Goal: Information Seeking & Learning: Learn about a topic

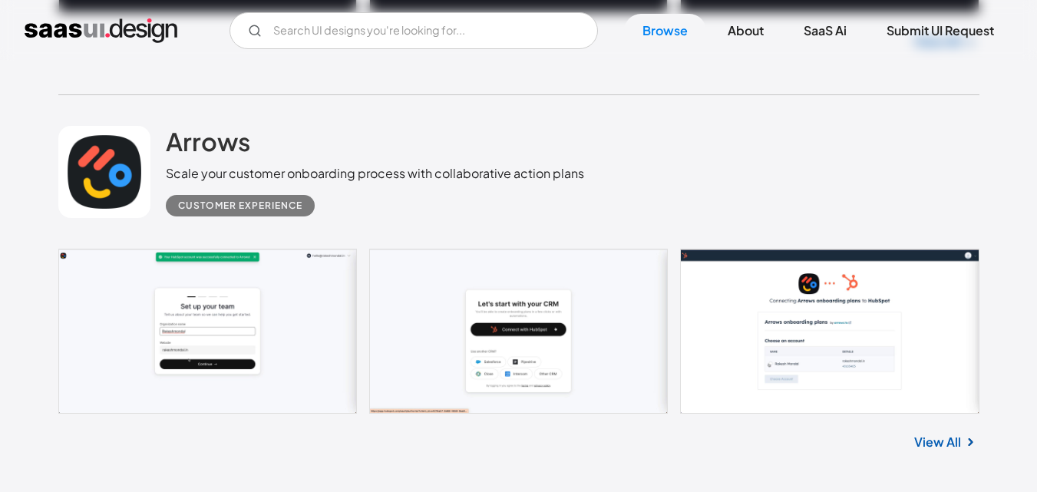
scroll to position [1229, 0]
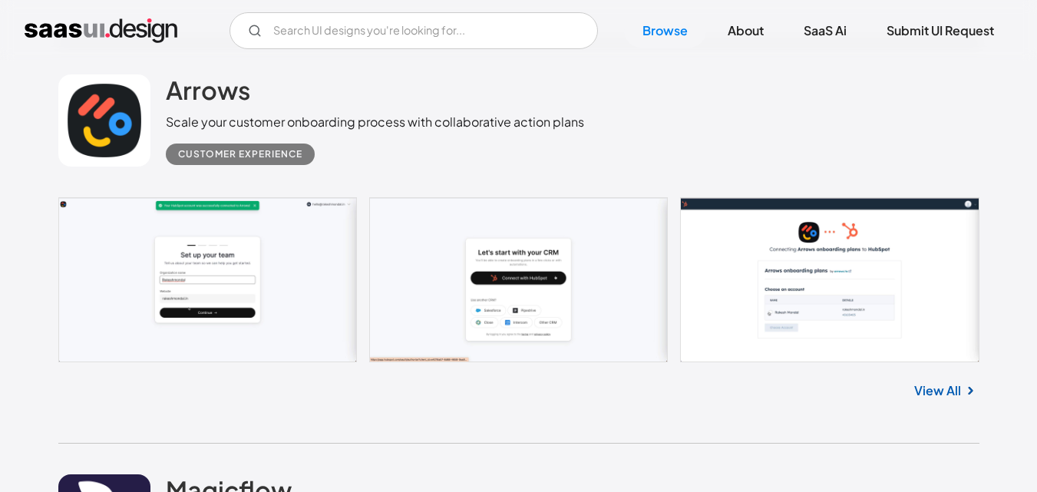
click at [958, 382] on link "View All" at bounding box center [937, 391] width 47 height 18
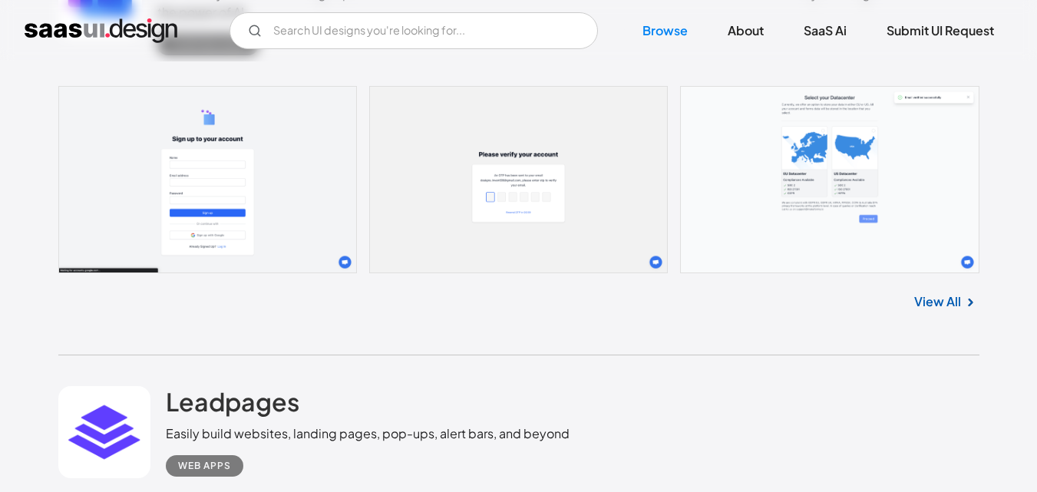
scroll to position [10289, 0]
click at [941, 292] on link "View All" at bounding box center [937, 301] width 47 height 18
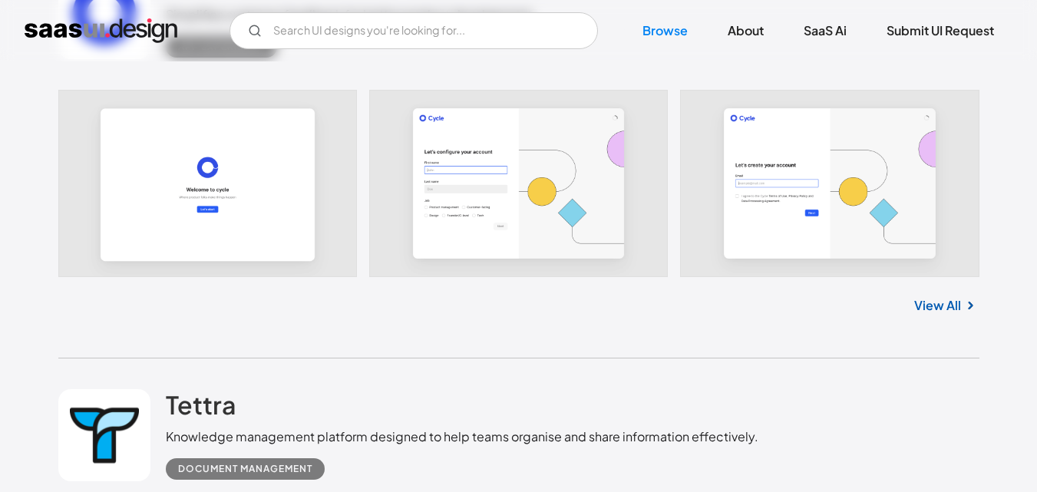
scroll to position [17122, 0]
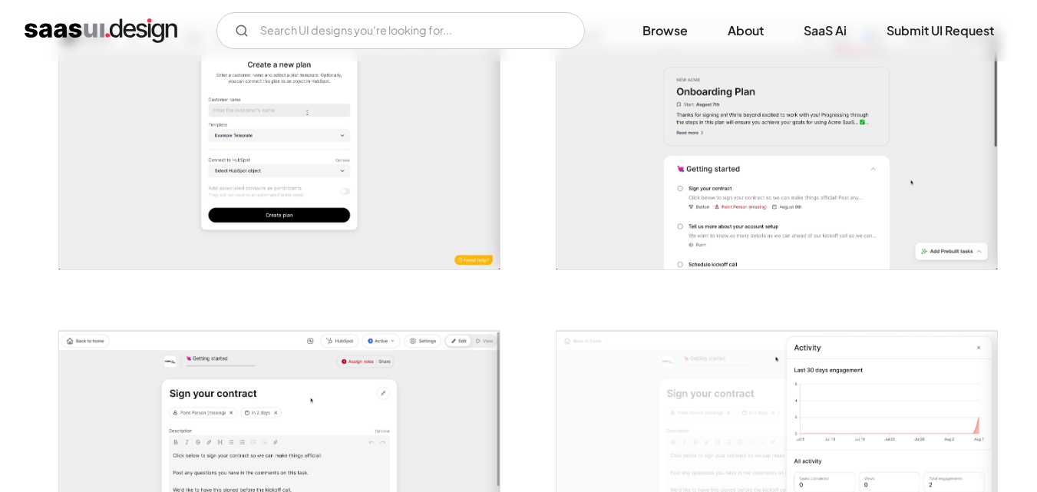
scroll to position [1766, 0]
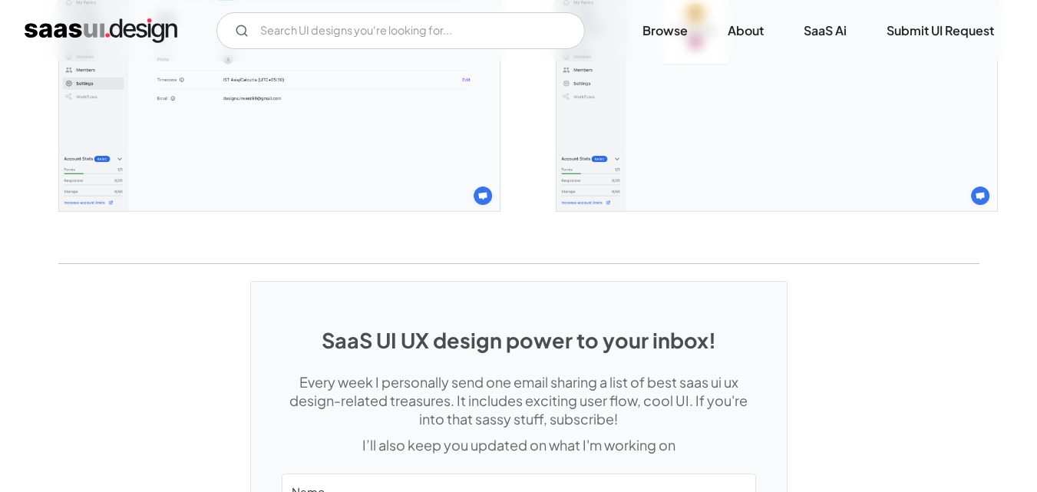
scroll to position [4422, 0]
